Goal: Use online tool/utility: Utilize a website feature to perform a specific function

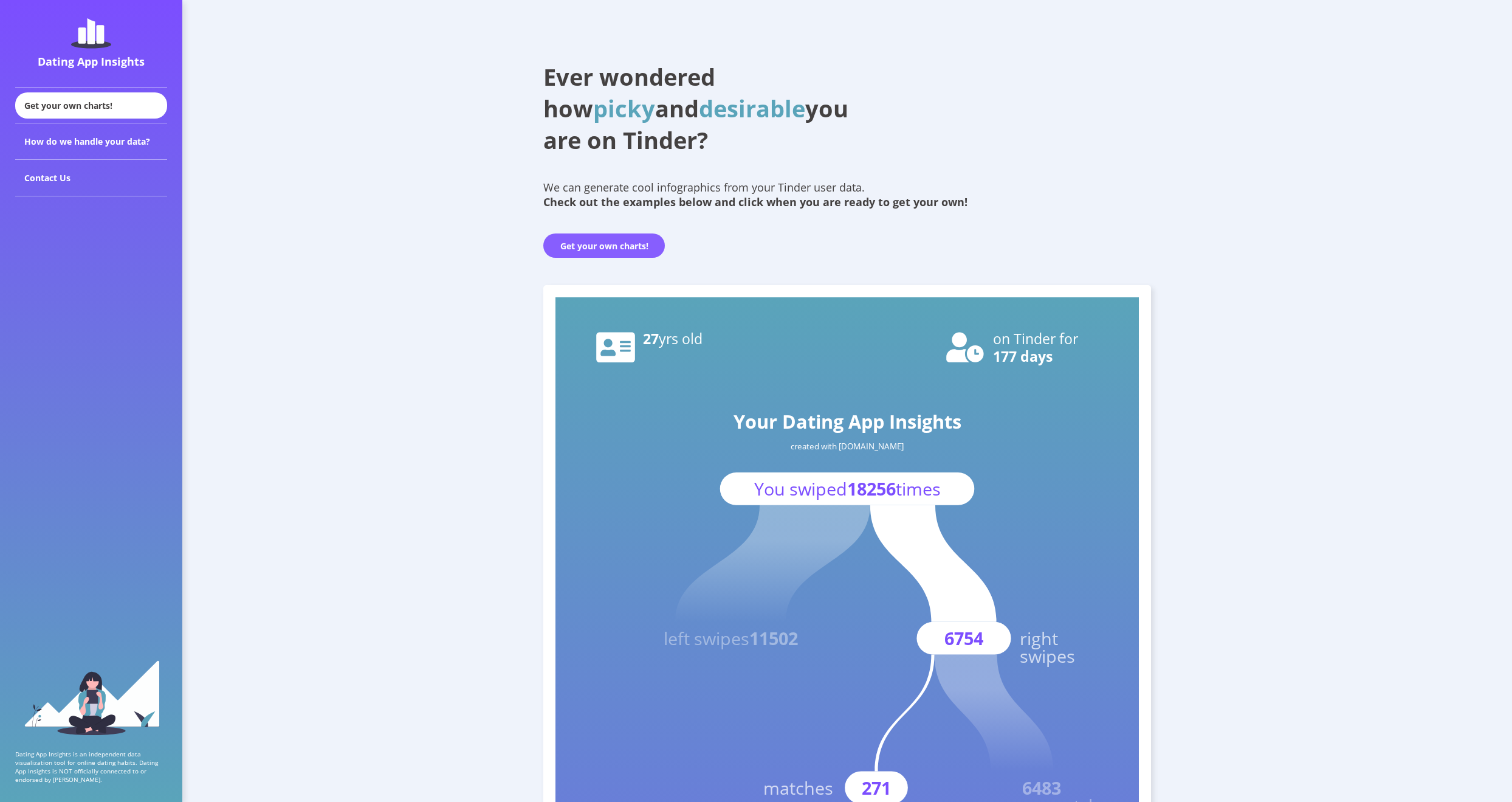
click at [604, 240] on button "Get your own charts!" at bounding box center [604, 245] width 121 height 24
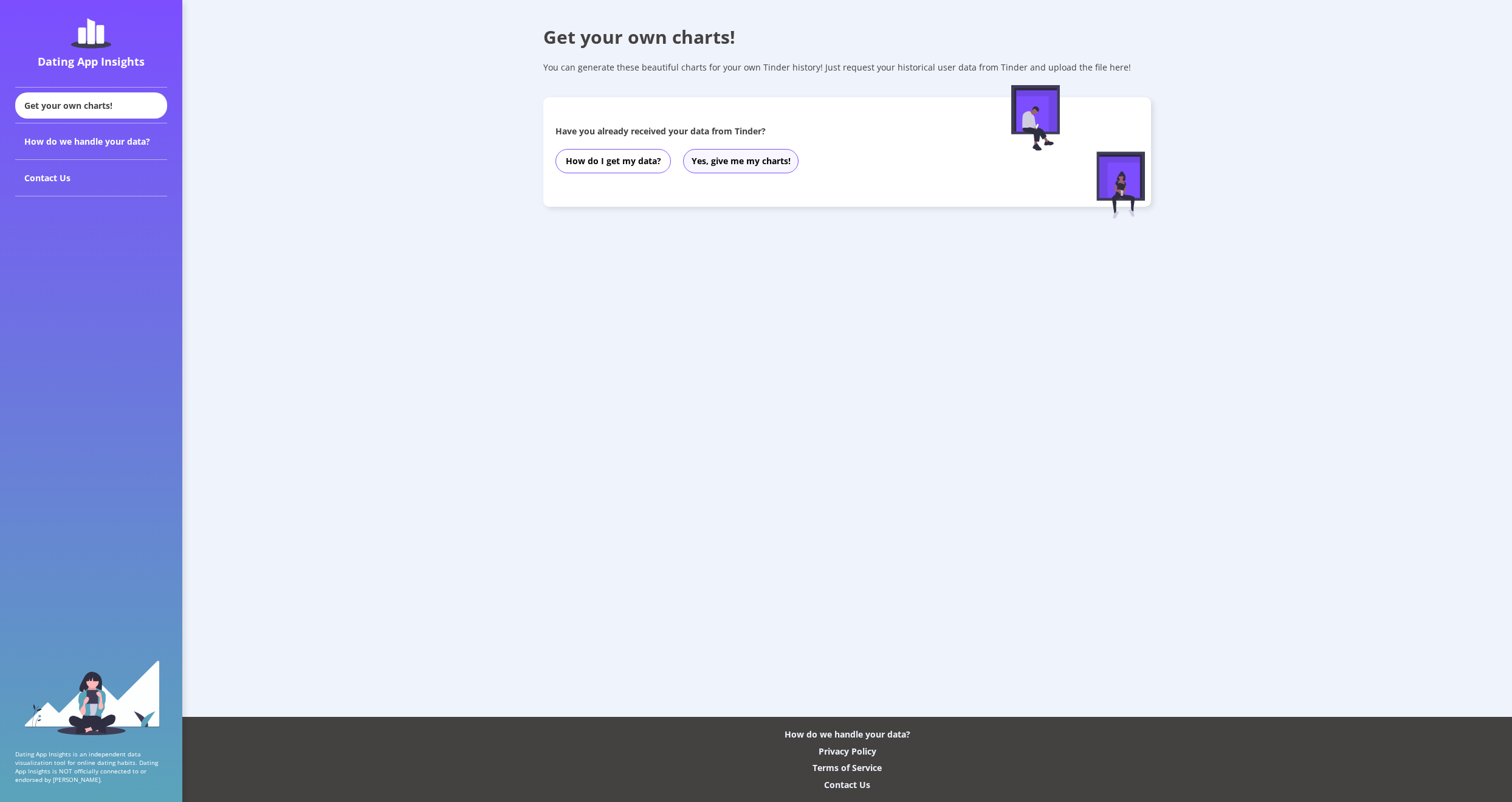
click at [711, 164] on button "Yes, give me my charts!" at bounding box center [741, 160] width 115 height 24
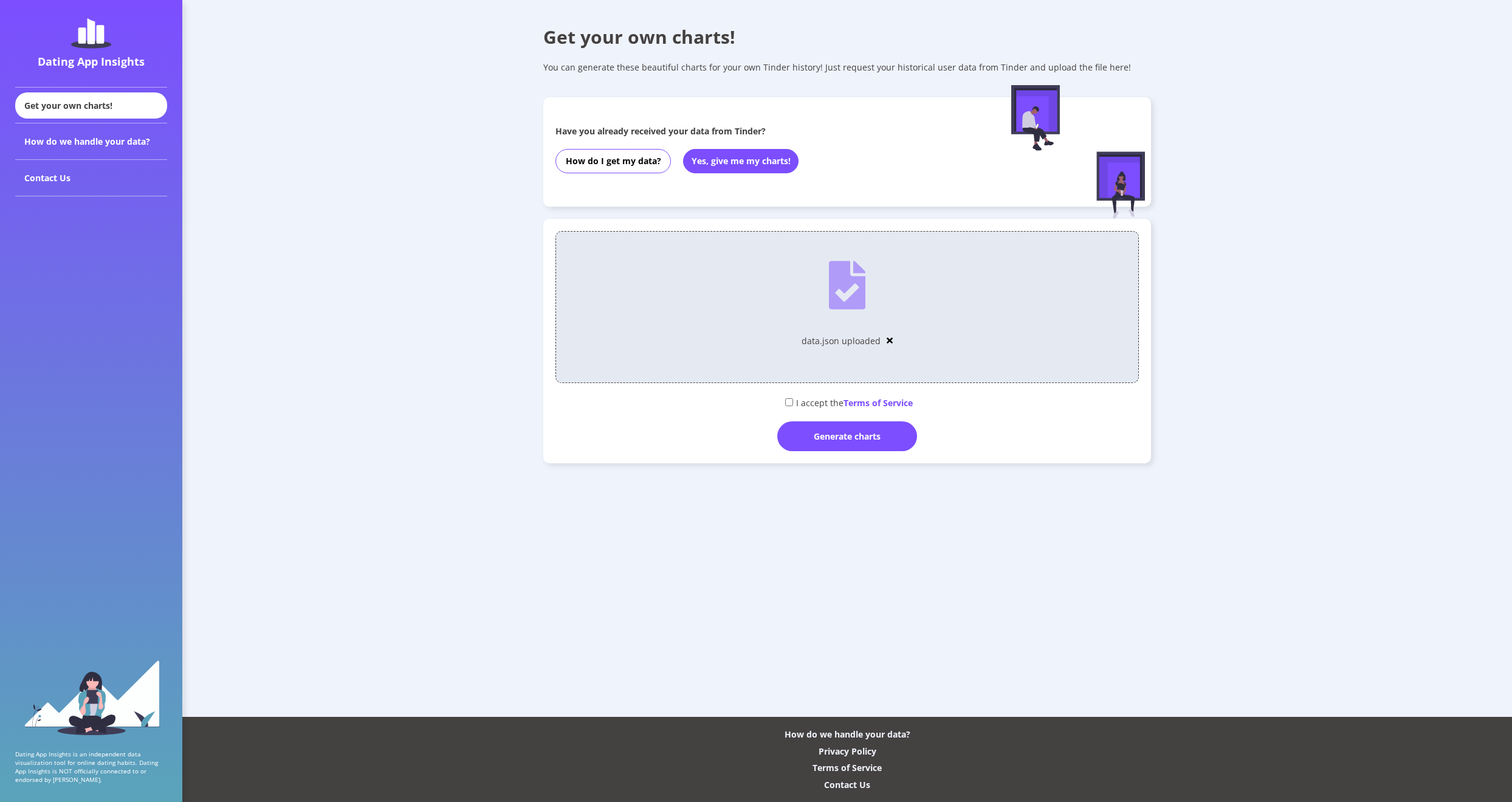
click at [805, 402] on div "I accept the Terms of Service" at bounding box center [847, 402] width 583 height 20
click at [787, 408] on div "I accept the Terms of Service" at bounding box center [847, 402] width 583 height 20
click at [789, 408] on div "I accept the Terms of Service" at bounding box center [847, 402] width 583 height 20
click at [787, 405] on input "checkbox" at bounding box center [789, 402] width 8 height 8
checkbox input "true"
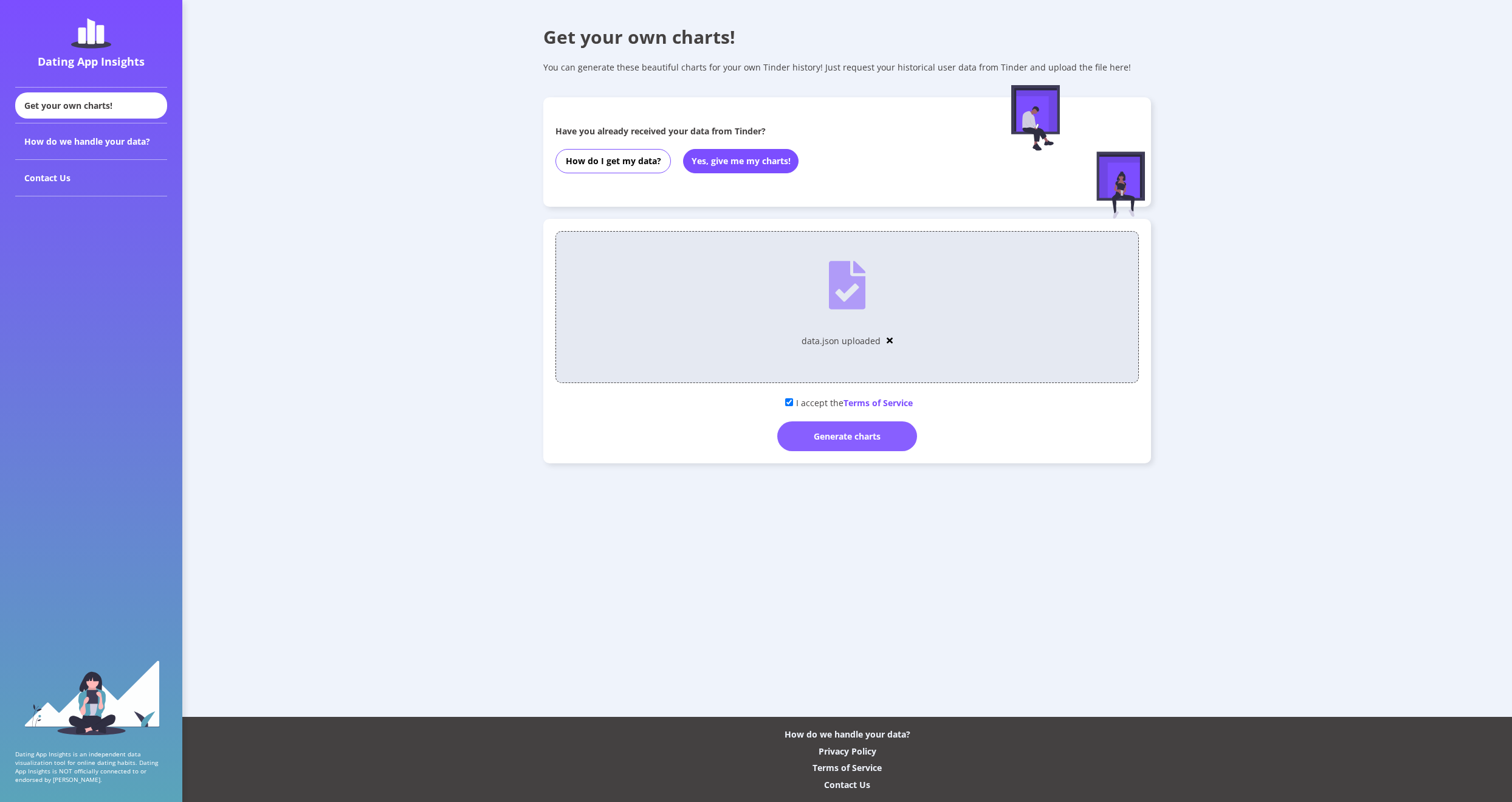
click at [822, 430] on div "Generate charts" at bounding box center [847, 436] width 140 height 30
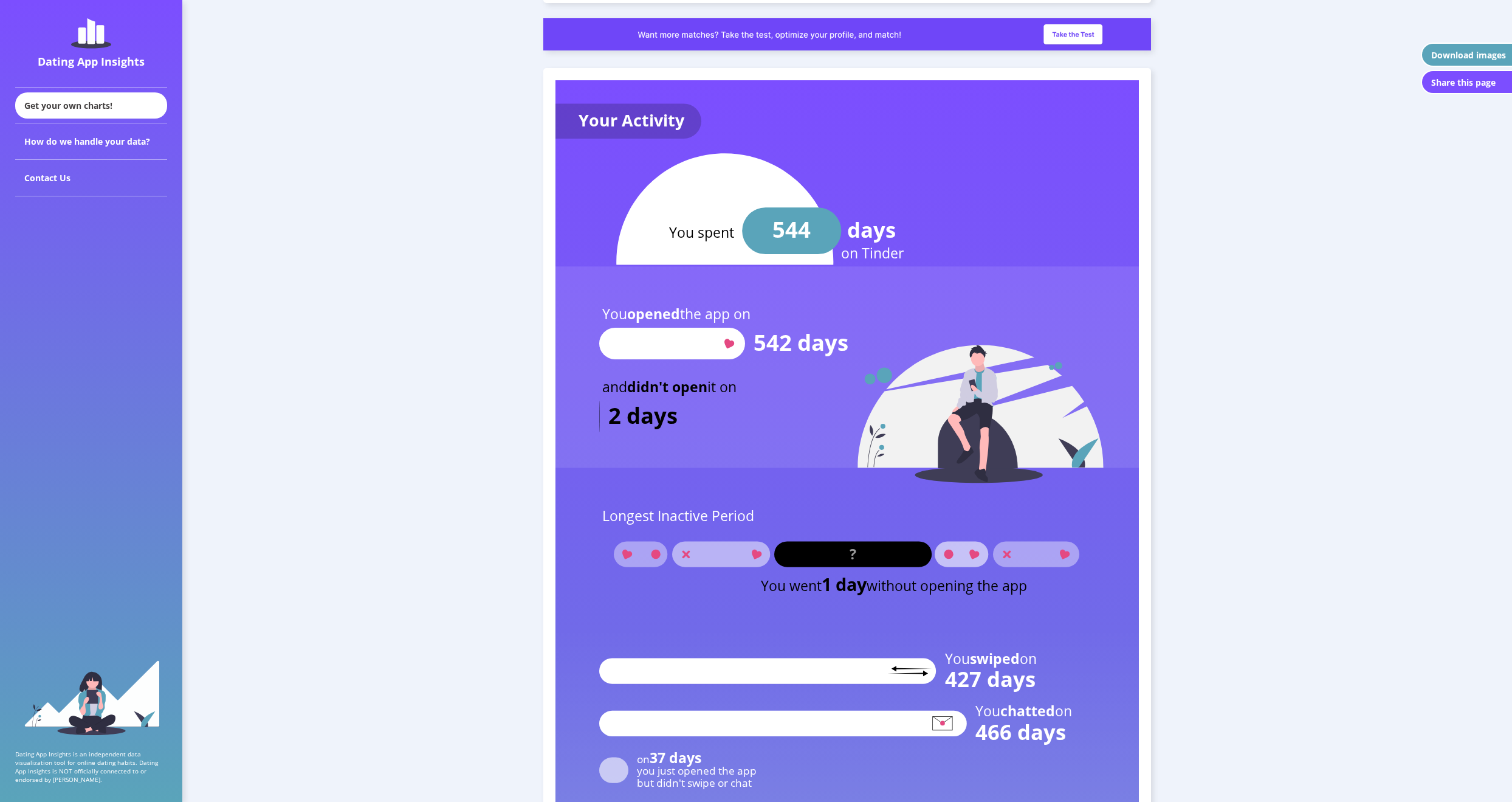
scroll to position [1033, 0]
